Goal: Transaction & Acquisition: Obtain resource

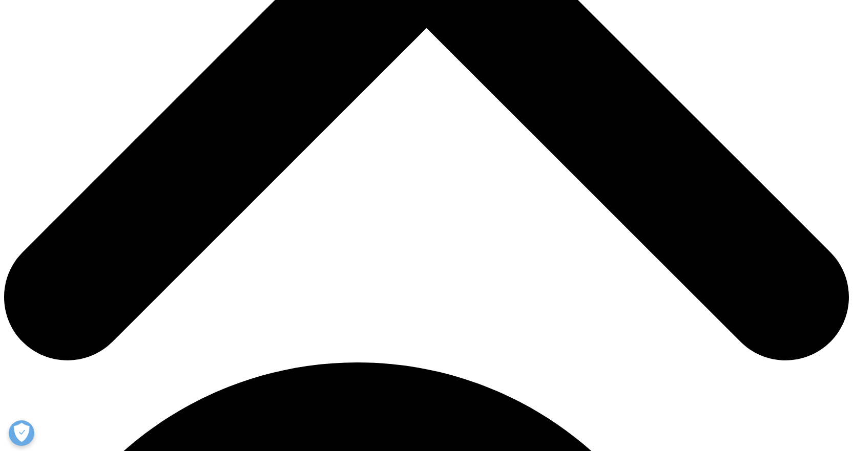
scroll to position [512, 0]
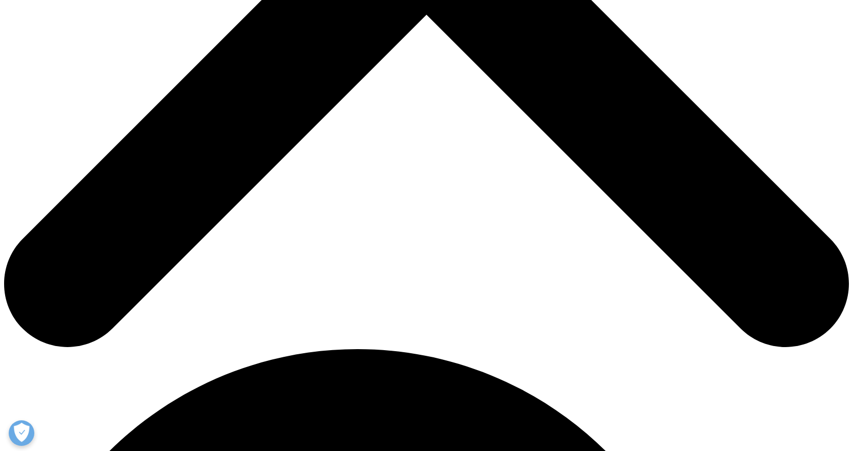
type input "Jim"
type input "Rebello"
type input "jim.rebello@primetherapeutics.com"
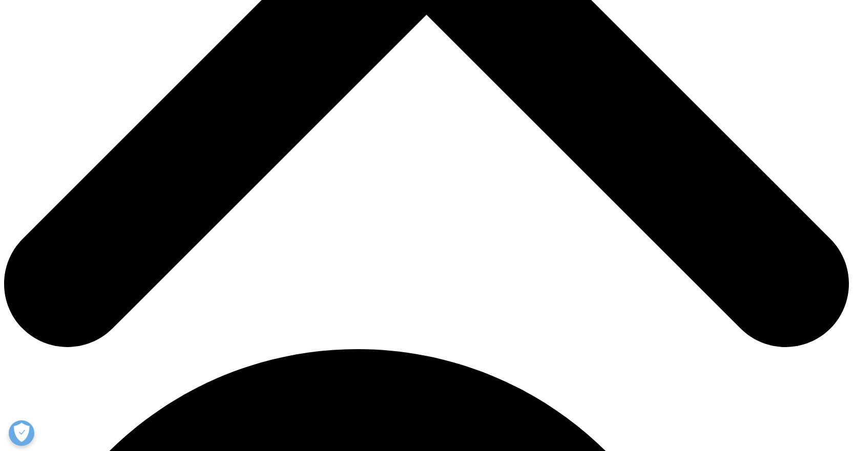
scroll to position [0, 0]
type input "Pharmacist"
type input "Prime"
select select "[GEOGRAPHIC_DATA]"
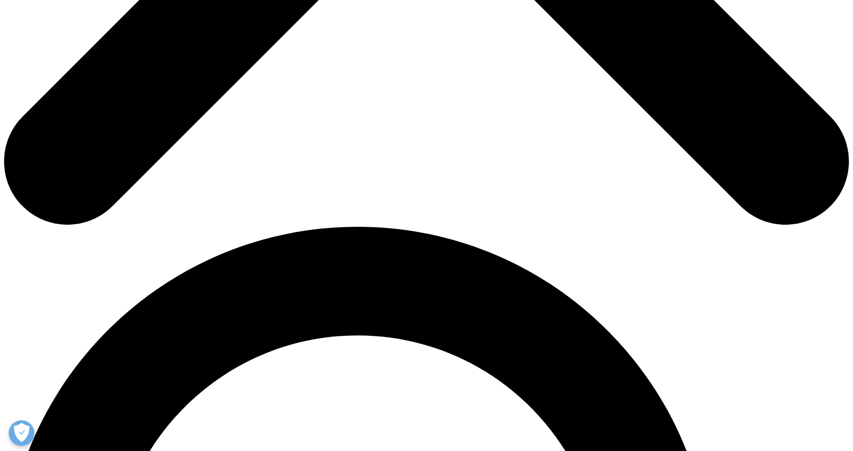
scroll to position [666, 0]
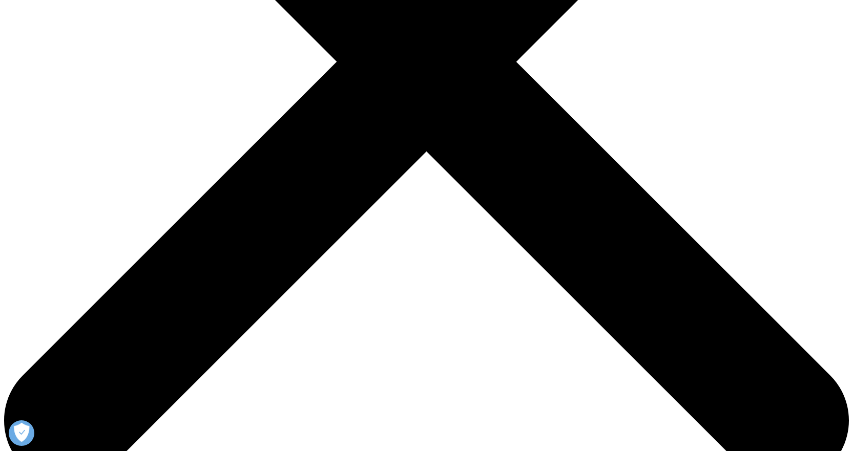
scroll to position [297, 0]
